Goal: Task Accomplishment & Management: Use online tool/utility

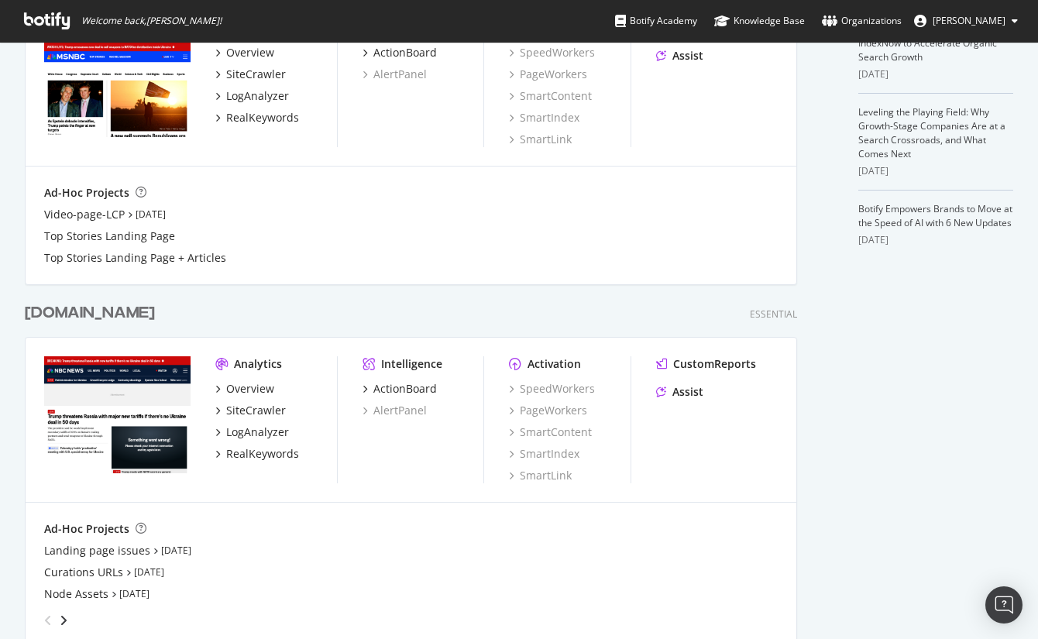
scroll to position [697, 0]
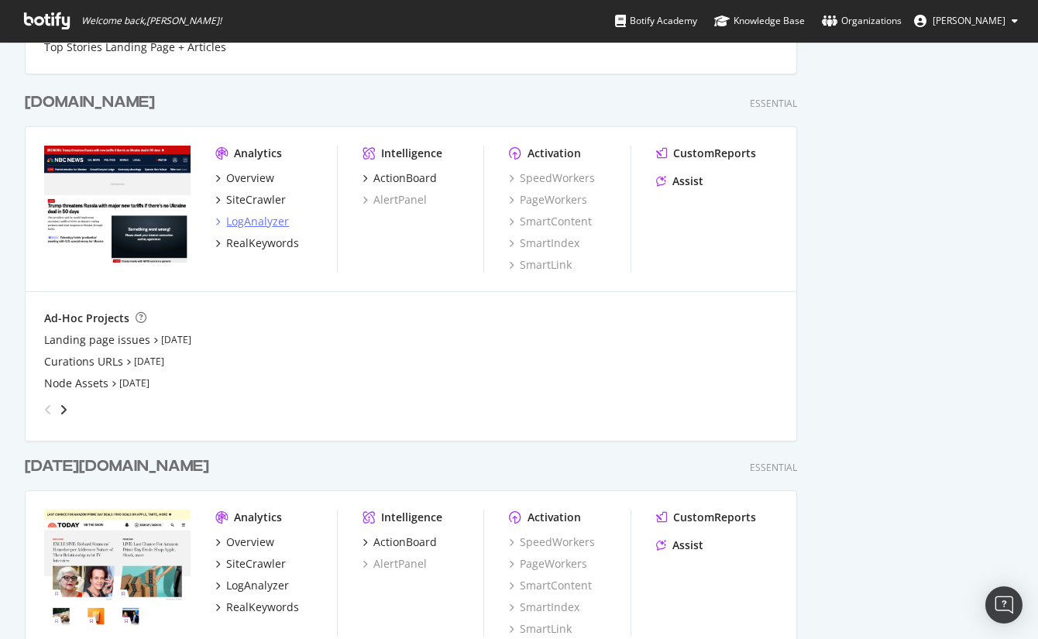
click at [269, 223] on div "LogAnalyzer" at bounding box center [257, 221] width 63 height 15
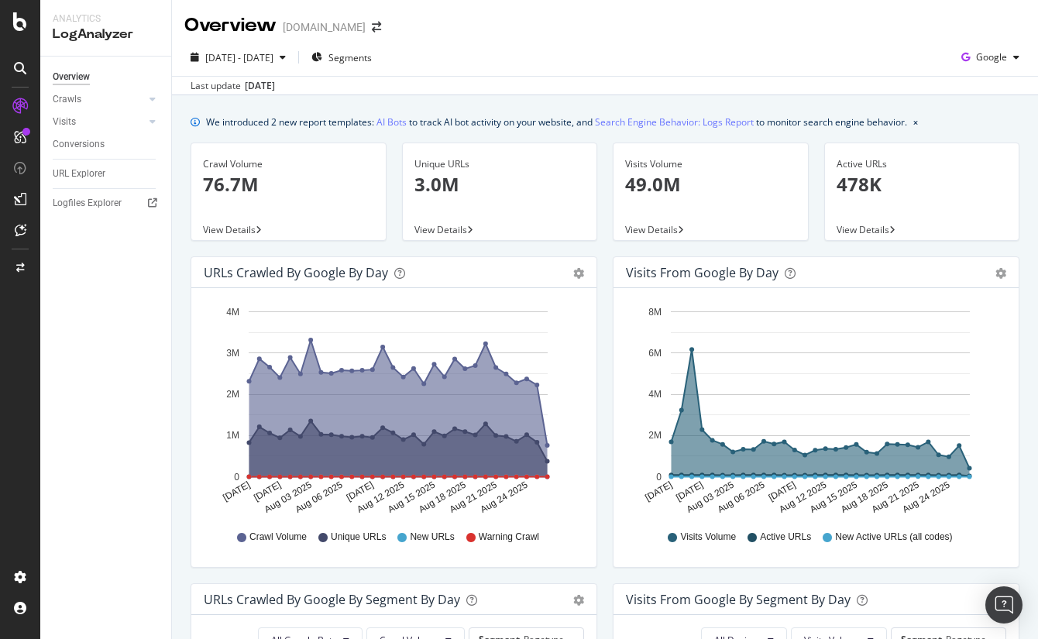
click at [379, 91] on div "Last update [DATE]" at bounding box center [605, 85] width 866 height 19
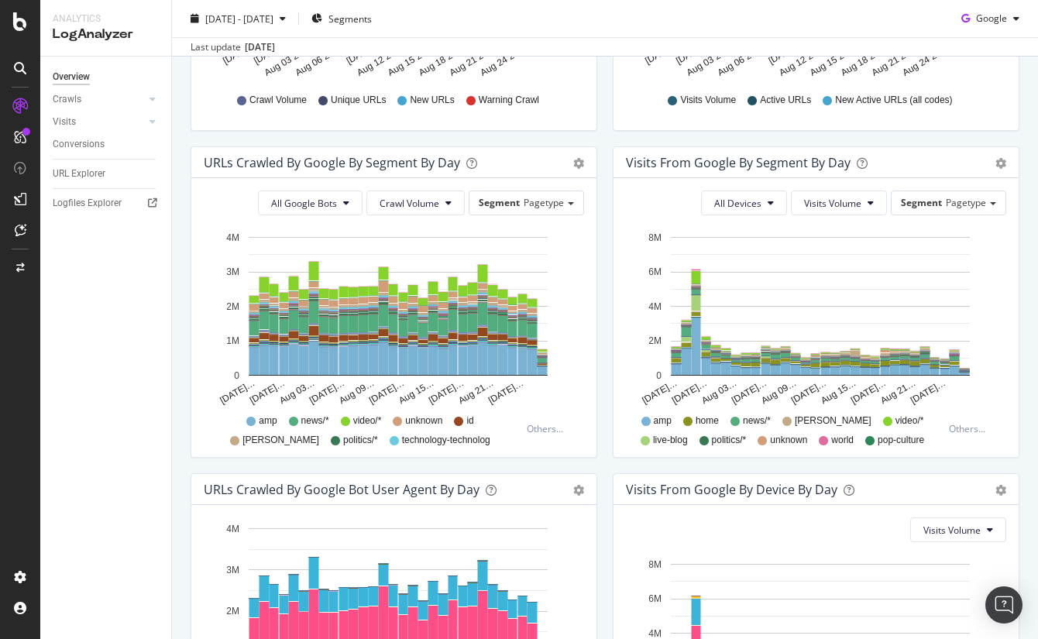
scroll to position [387, 0]
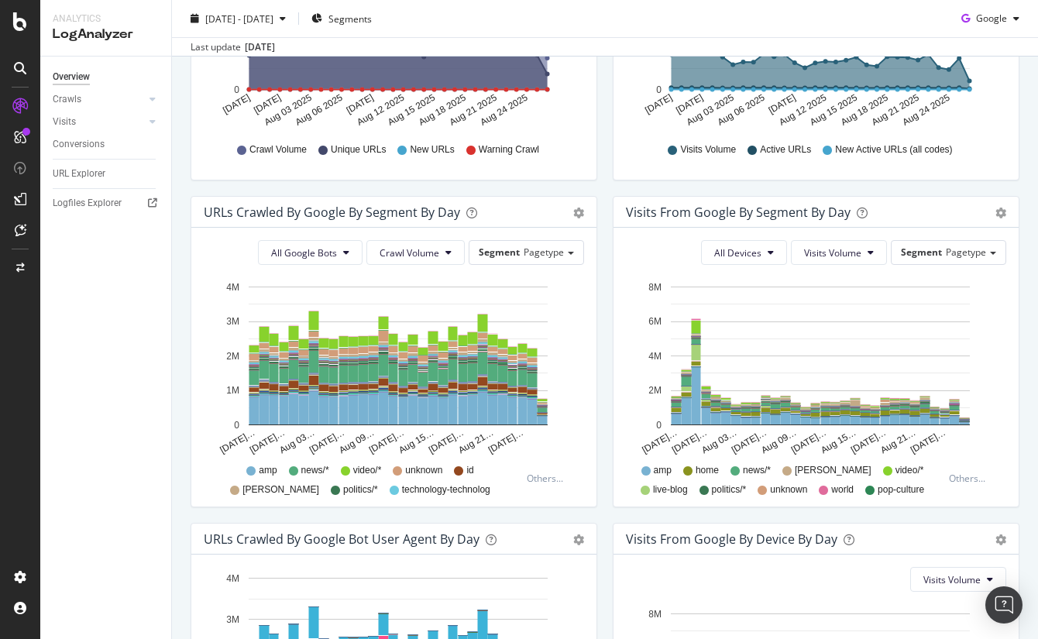
click at [180, 218] on div "We introduced 2 new report templates: AI Bots to track AI bot activity on your …" at bounding box center [605, 306] width 866 height 1196
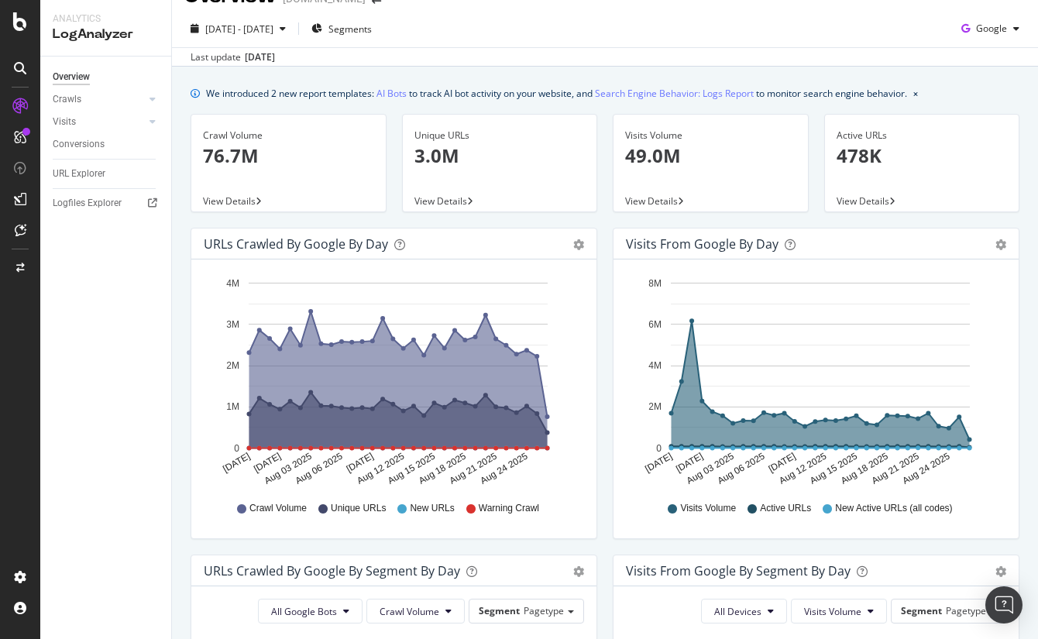
scroll to position [0, 0]
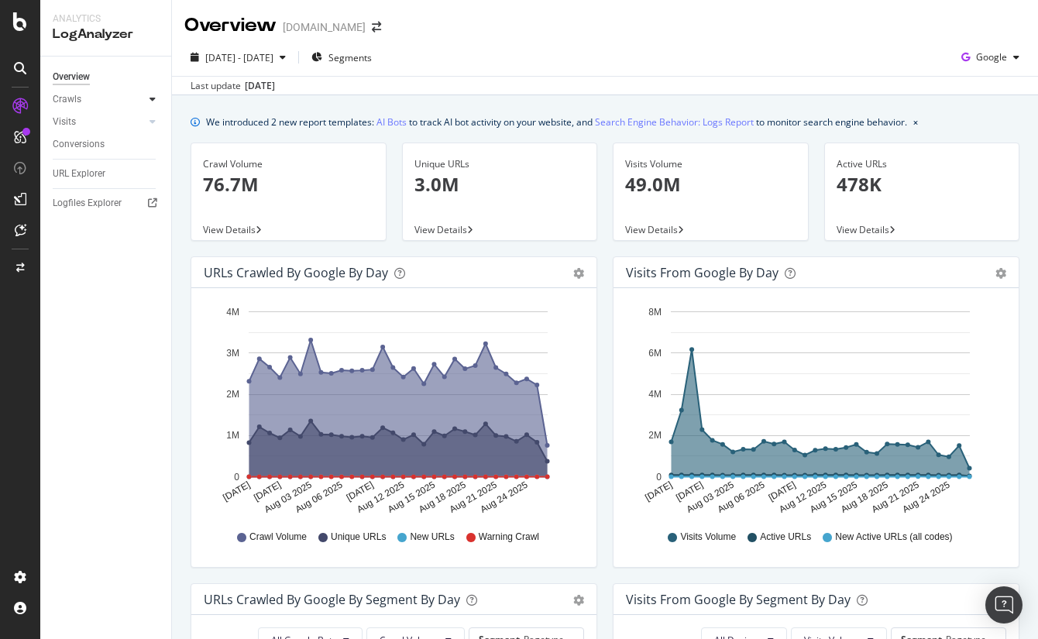
click at [150, 101] on icon at bounding box center [152, 98] width 6 height 9
click at [150, 122] on icon at bounding box center [152, 121] width 6 height 9
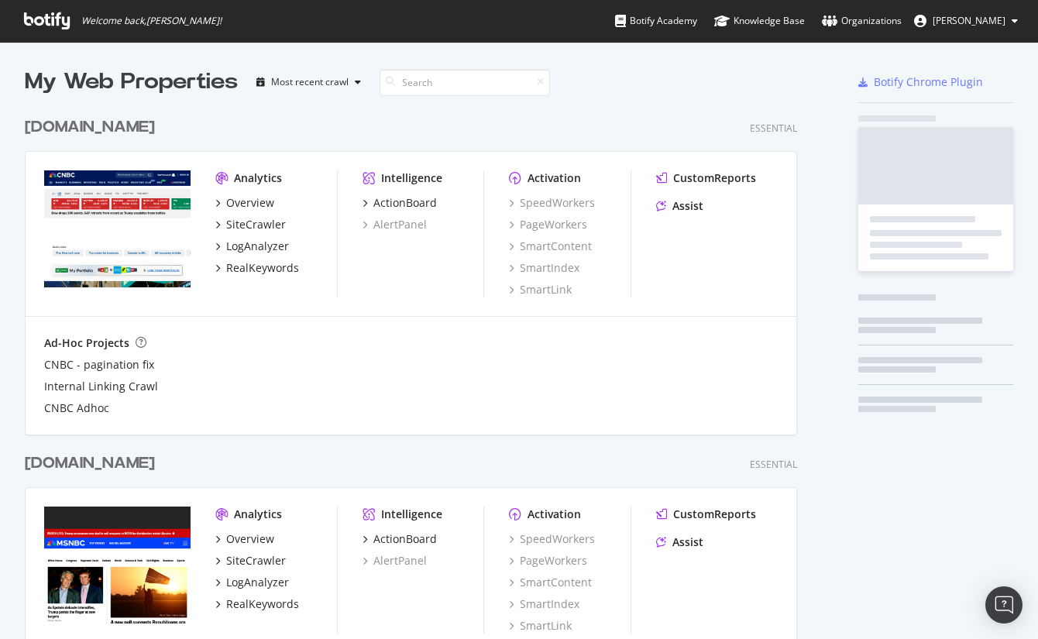
scroll to position [627, 1014]
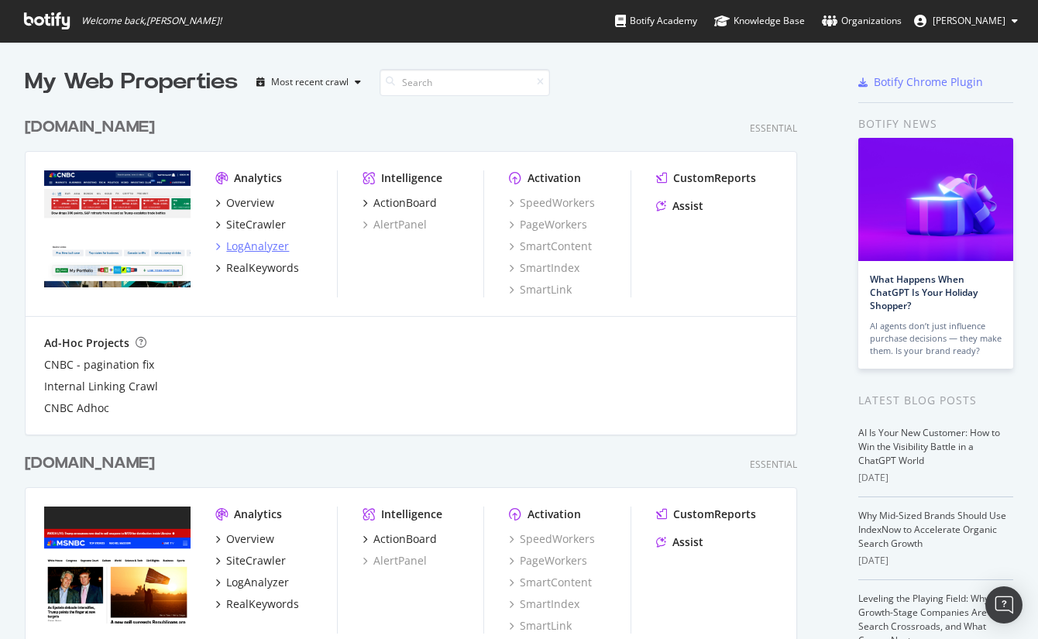
click at [256, 248] on div "LogAnalyzer" at bounding box center [257, 245] width 63 height 15
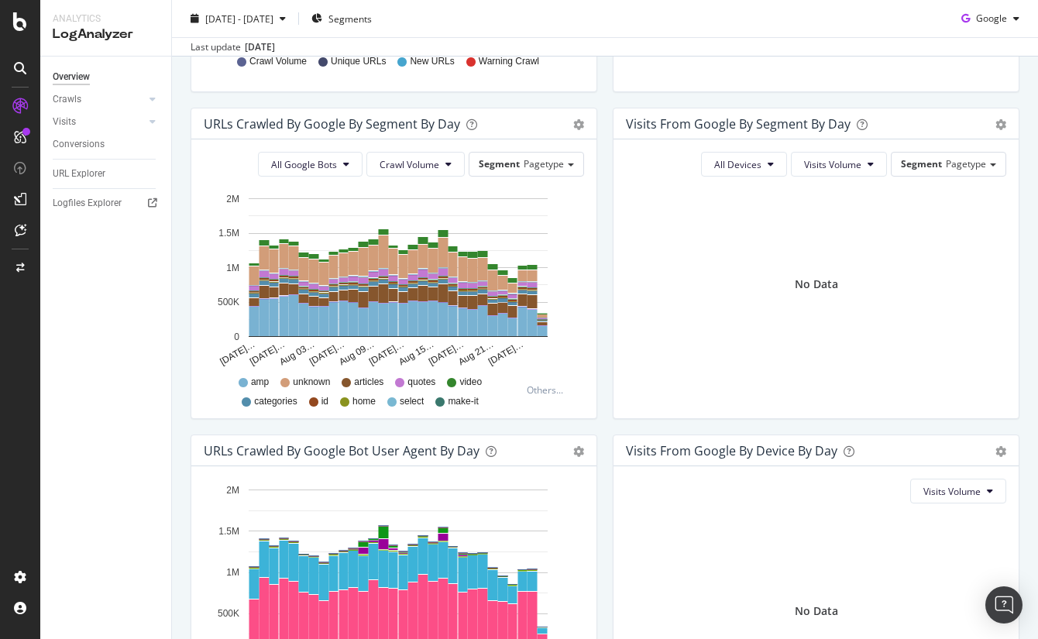
scroll to position [650, 0]
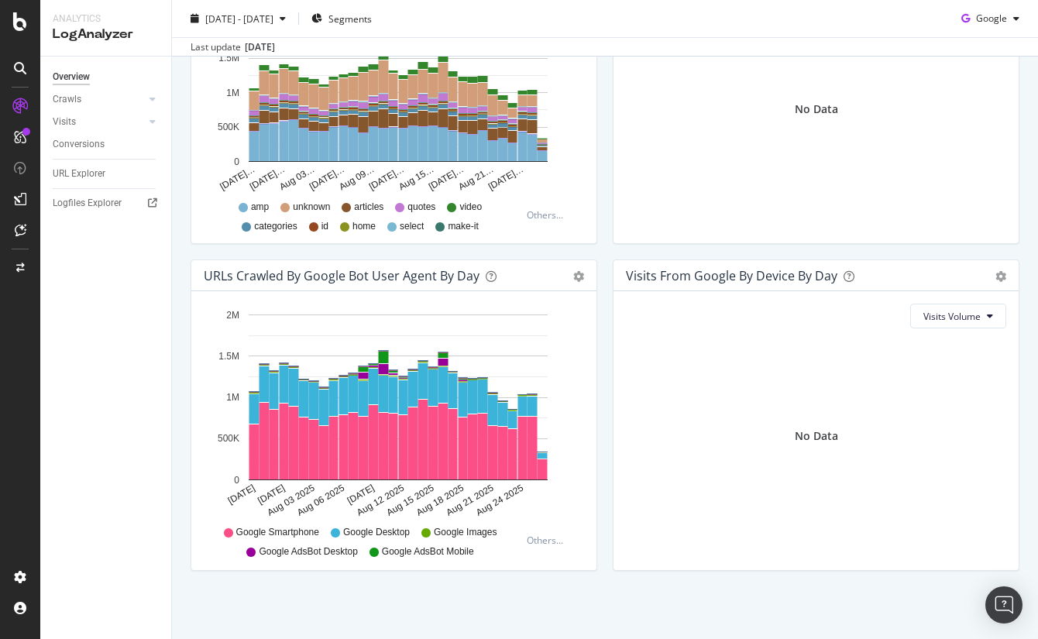
click at [91, 526] on div "Overview Crawls Daily Distribution Segments Distribution HTTP Codes Resources V…" at bounding box center [105, 348] width 131 height 582
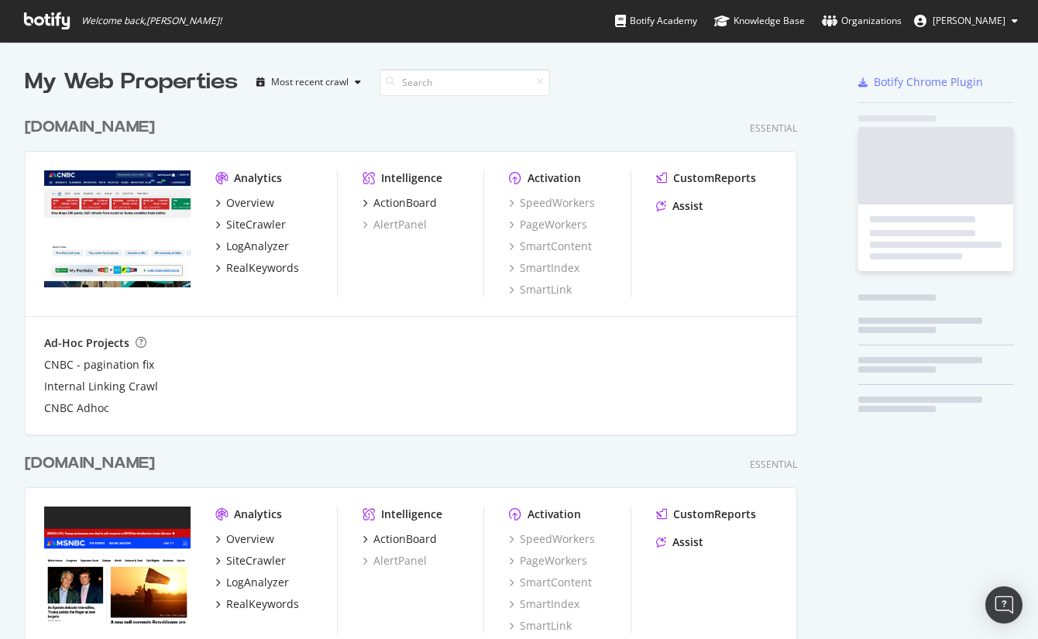
scroll to position [627, 1014]
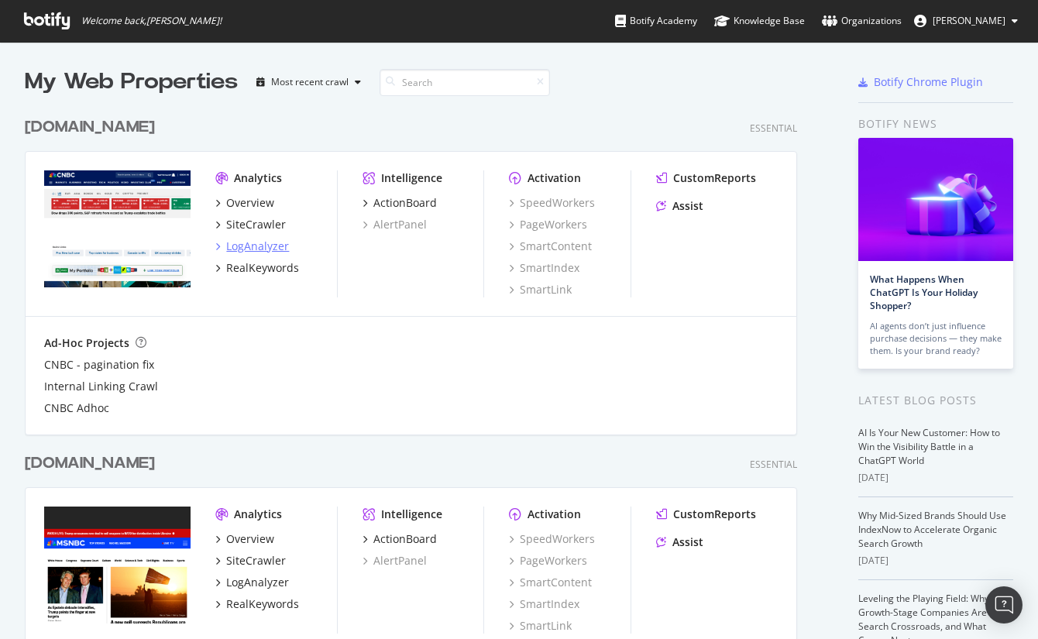
click at [258, 242] on div "LogAnalyzer" at bounding box center [257, 245] width 63 height 15
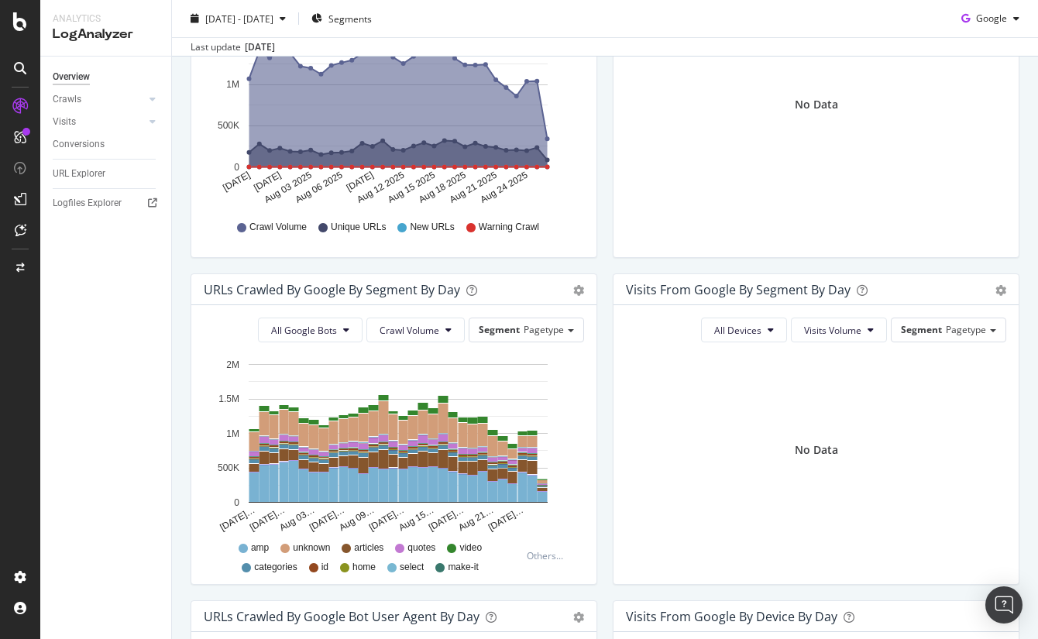
scroll to position [619, 0]
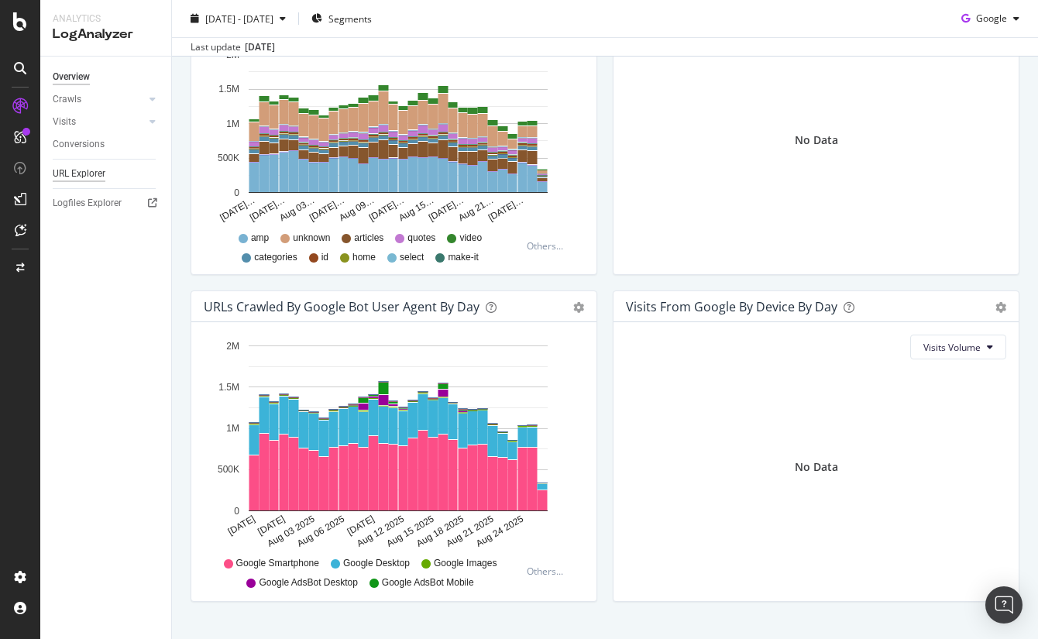
click at [86, 174] on div "URL Explorer" at bounding box center [79, 174] width 53 height 16
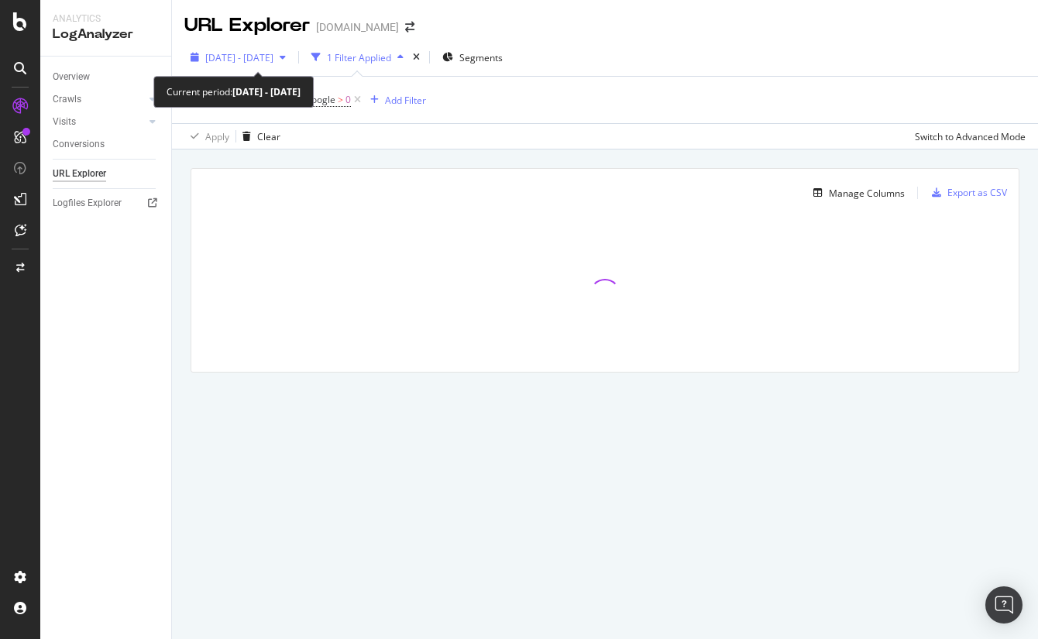
click at [273, 60] on span "[DATE] - [DATE]" at bounding box center [239, 57] width 68 height 13
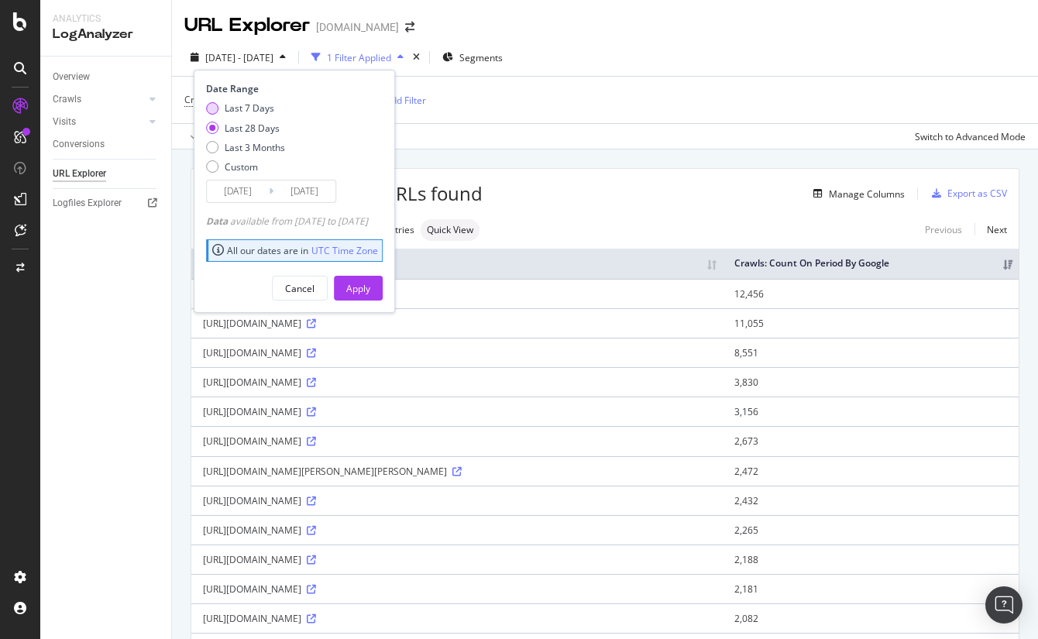
click at [252, 106] on div "Last 7 Days" at bounding box center [250, 107] width 50 height 13
type input "[DATE]"
click at [370, 282] on div "Apply" at bounding box center [358, 288] width 24 height 13
